Goal: Task Accomplishment & Management: Complete application form

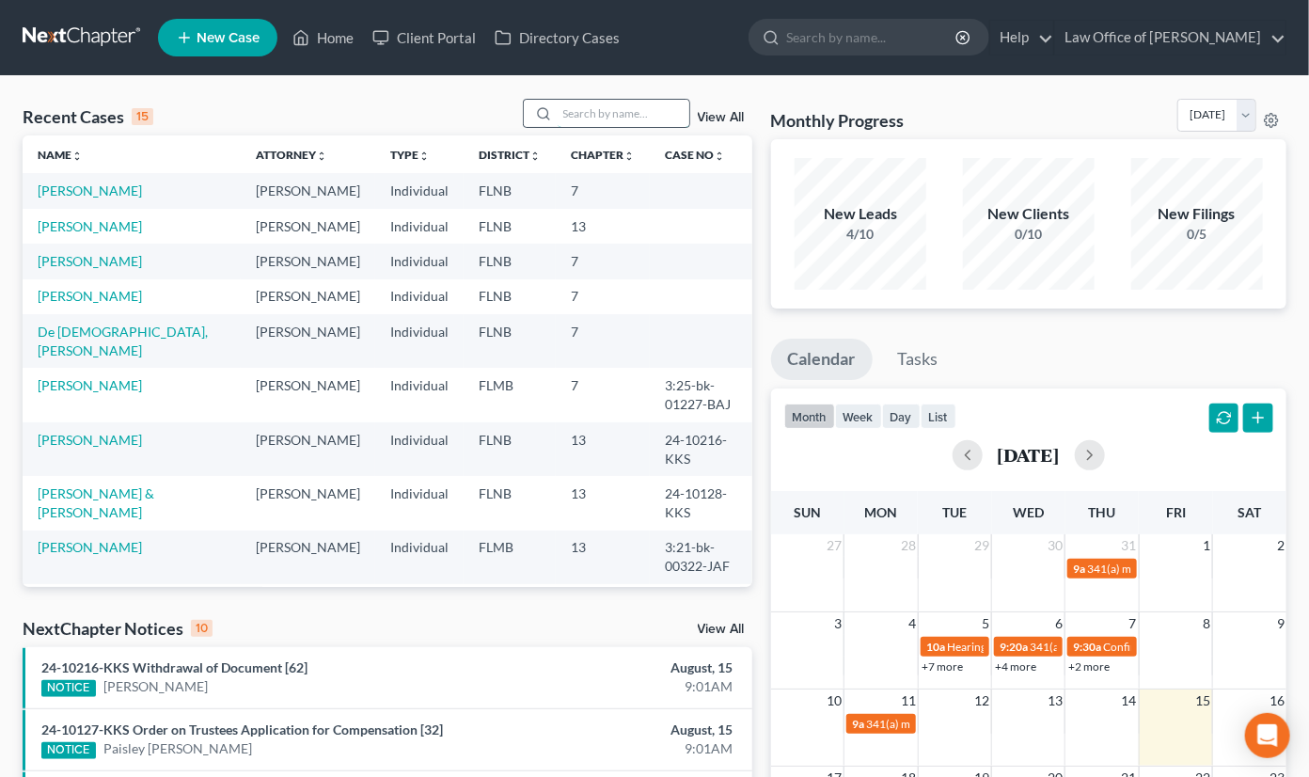
click at [601, 110] on input "search" at bounding box center [624, 113] width 132 height 27
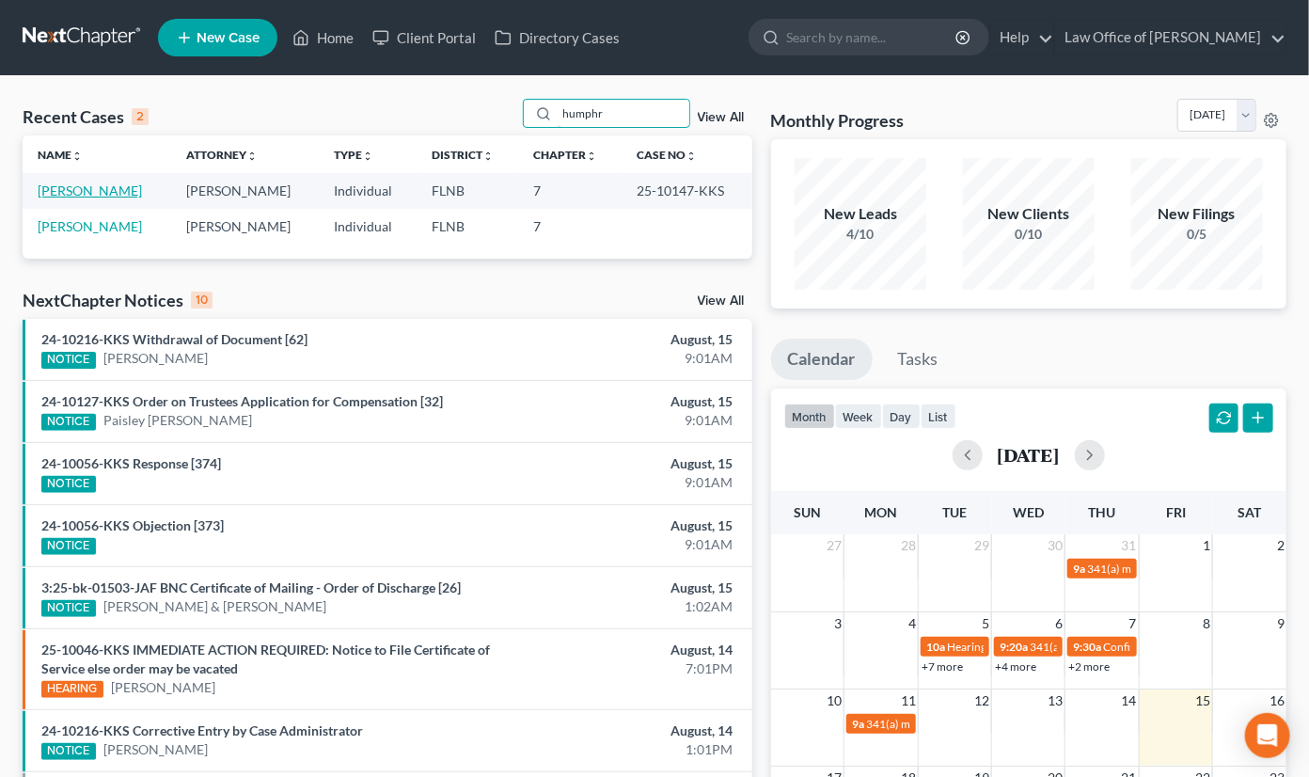
type input "humphr"
click at [83, 189] on link "[PERSON_NAME]" at bounding box center [90, 190] width 104 height 16
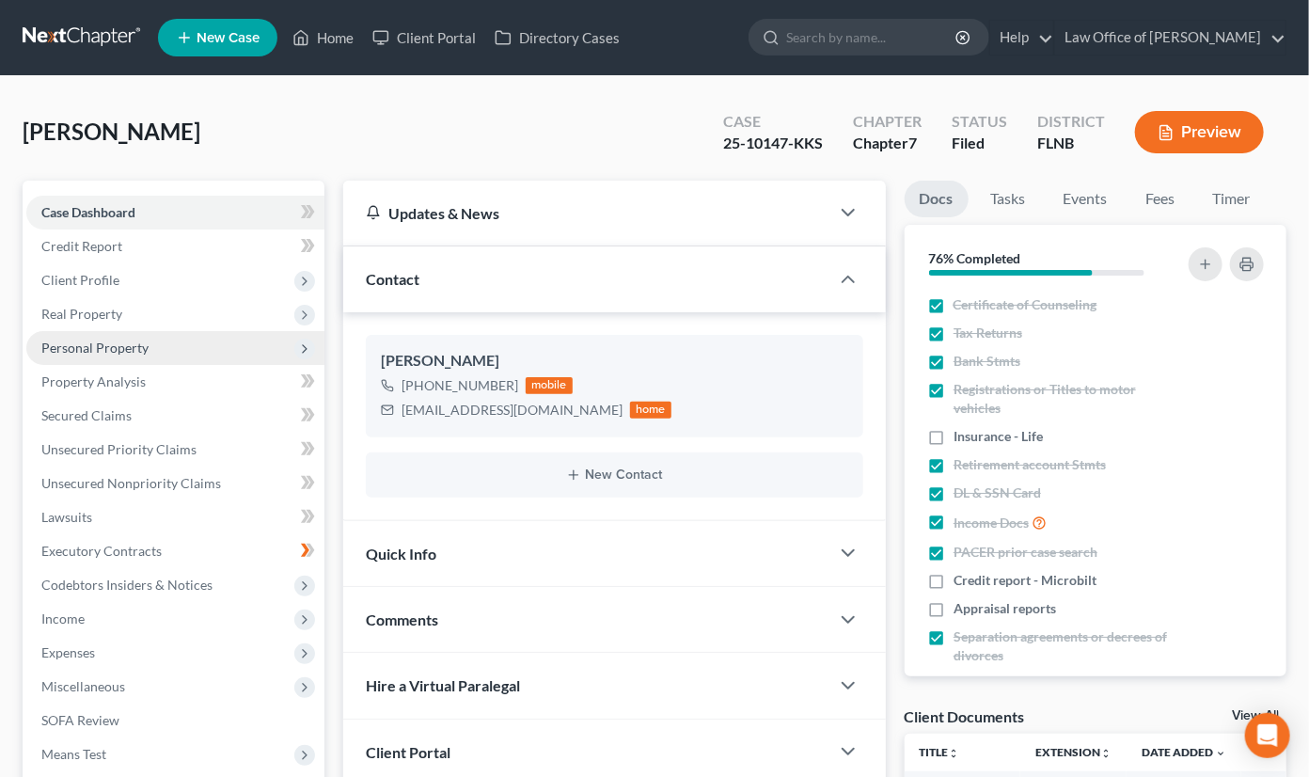
click at [126, 347] on span "Personal Property" at bounding box center [94, 348] width 107 height 16
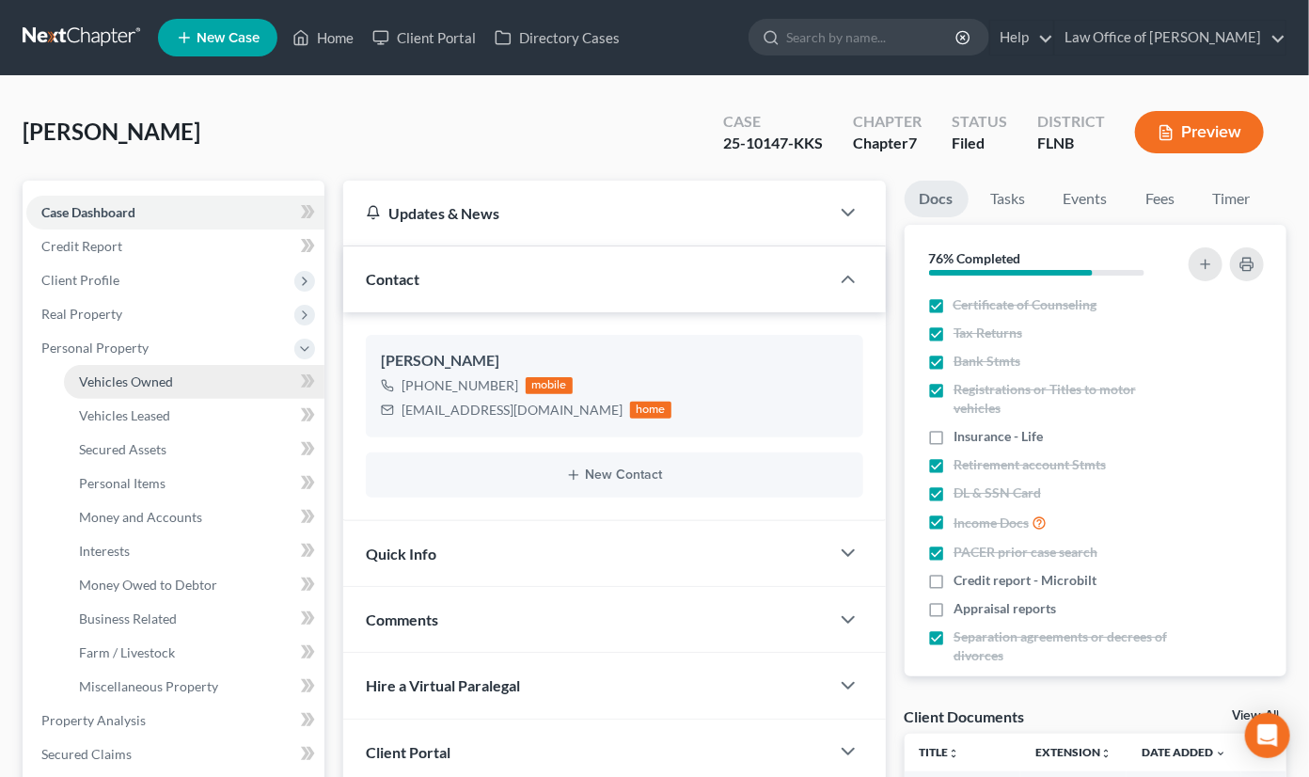
click at [122, 374] on span "Vehicles Owned" at bounding box center [126, 381] width 94 height 16
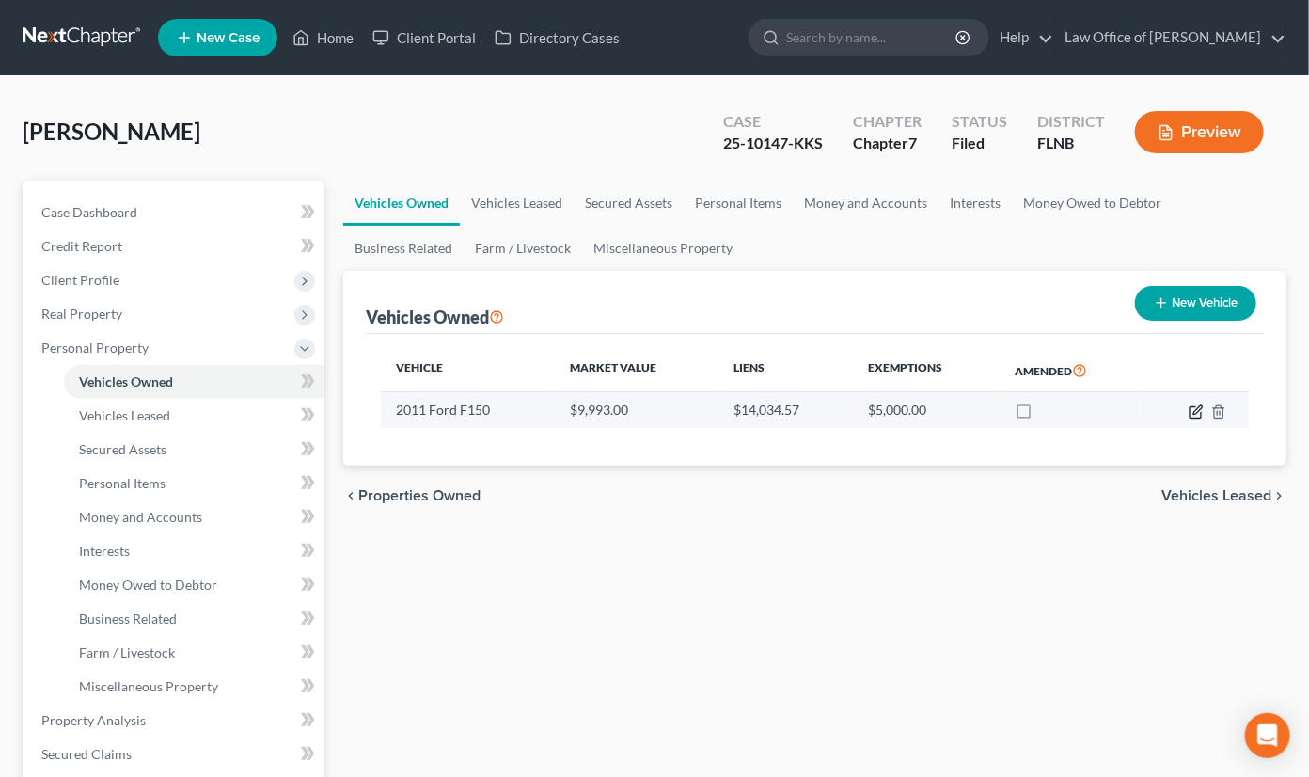
click at [1195, 413] on icon "button" at bounding box center [1197, 409] width 8 height 8
select select "0"
select select "15"
select select "3"
select select "0"
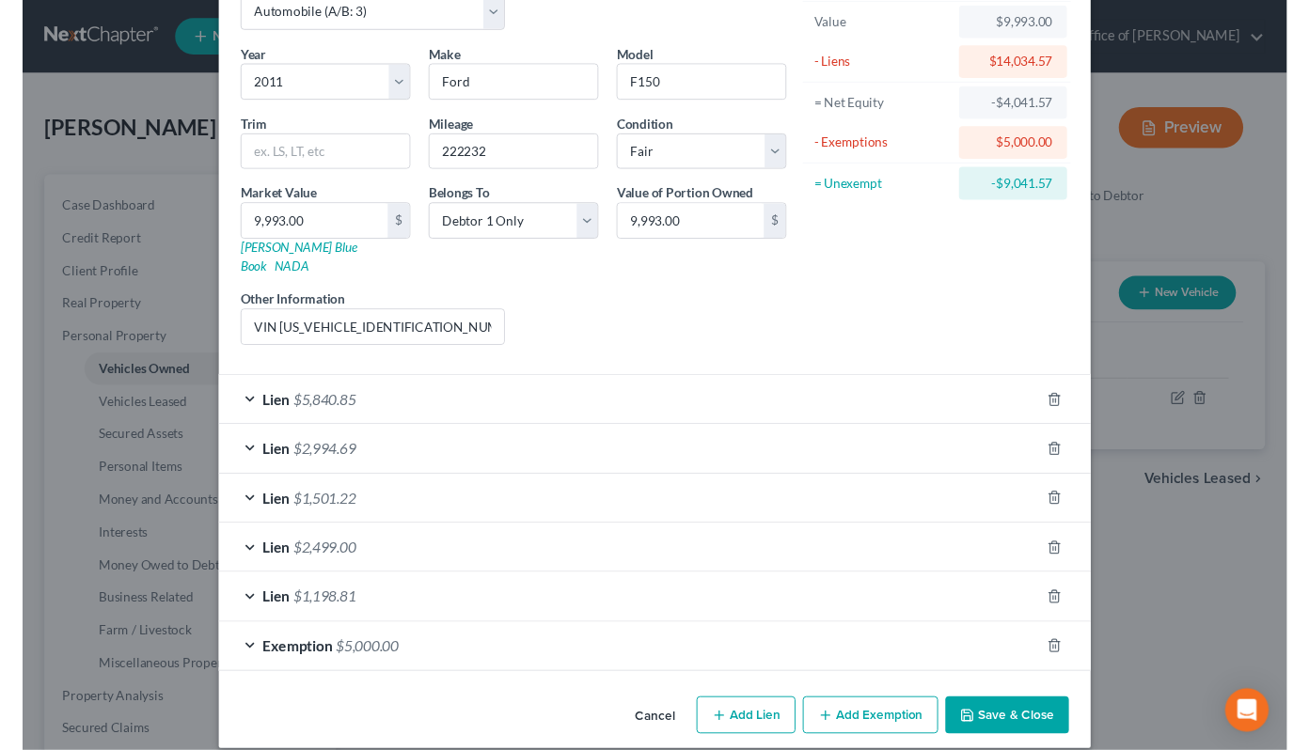
scroll to position [114, 0]
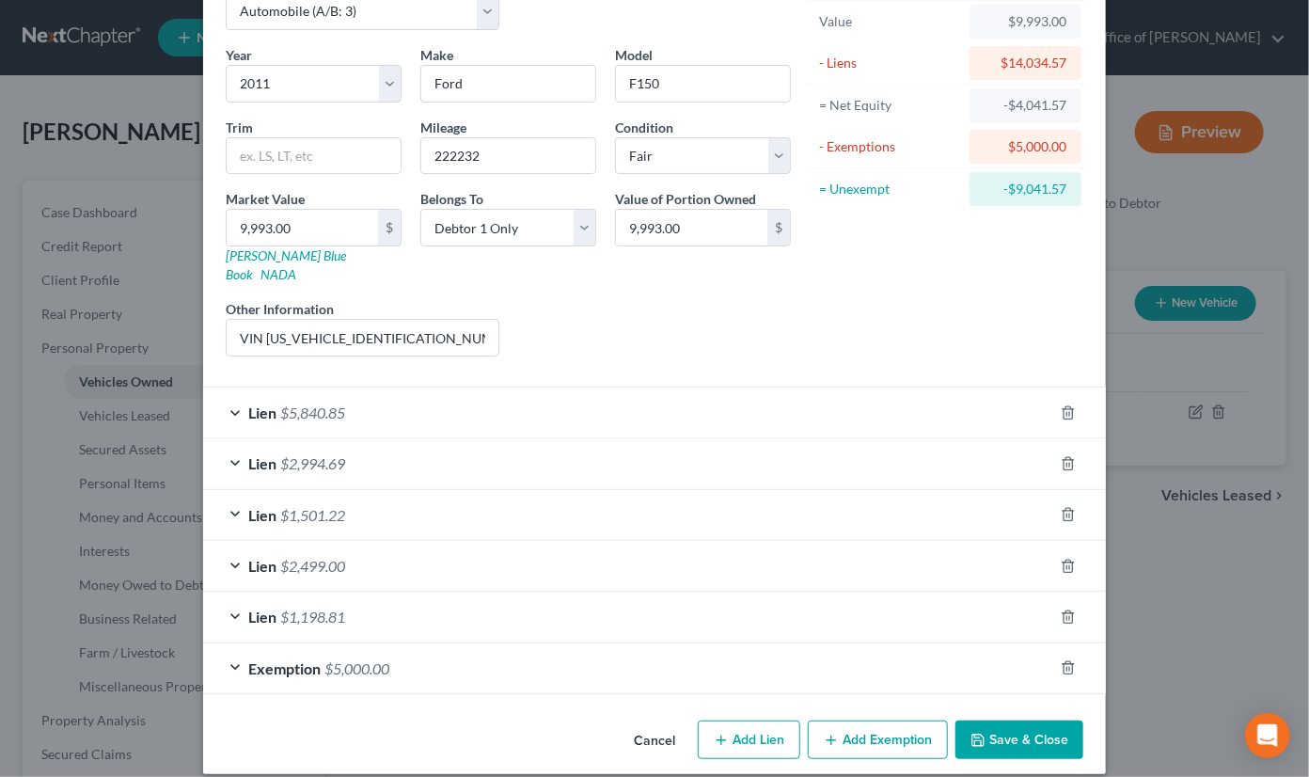
click at [1012, 720] on button "Save & Close" at bounding box center [1020, 739] width 128 height 39
